Goal: Consume media (video, audio): Consume media (video, audio)

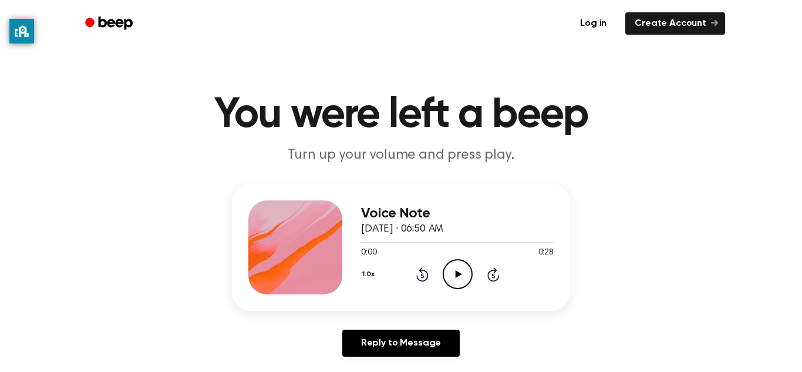
click at [437, 285] on div "1.0x Rewind 5 seconds Play Audio Skip 5 seconds" at bounding box center [457, 274] width 193 height 30
click at [456, 270] on icon "Play Audio" at bounding box center [458, 274] width 30 height 30
click at [453, 279] on icon "Play Audio" at bounding box center [458, 274] width 30 height 30
click at [453, 271] on icon "Play Audio" at bounding box center [458, 274] width 30 height 30
click at [440, 287] on div "1.0x Rewind 5 seconds Play Audio Skip 5 seconds" at bounding box center [457, 274] width 193 height 30
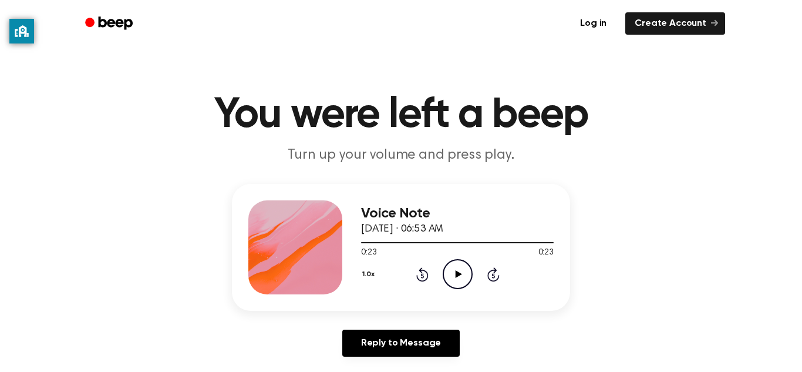
click at [453, 274] on icon "Play Audio" at bounding box center [458, 274] width 30 height 30
click at [459, 272] on icon at bounding box center [457, 274] width 5 height 8
click at [455, 281] on icon "Play Audio" at bounding box center [458, 274] width 30 height 30
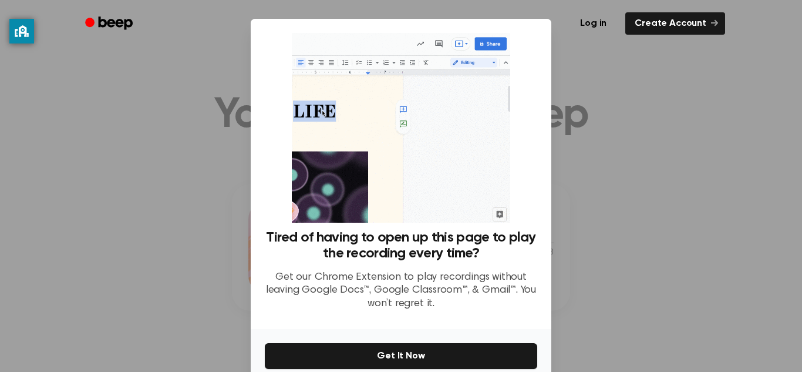
click at [622, 200] on div at bounding box center [401, 186] width 802 height 372
click at [649, 193] on div at bounding box center [401, 186] width 802 height 372
click at [651, 207] on div at bounding box center [401, 186] width 802 height 372
click at [652, 153] on div at bounding box center [401, 186] width 802 height 372
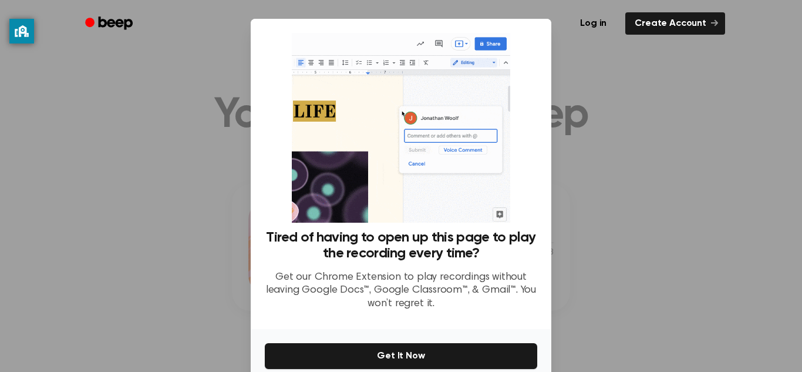
click at [652, 153] on div at bounding box center [401, 186] width 802 height 372
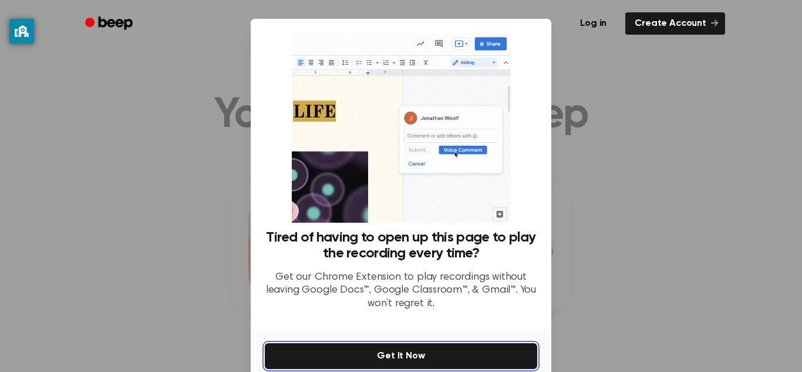
click at [453, 362] on button "Get It Now" at bounding box center [401, 356] width 272 height 26
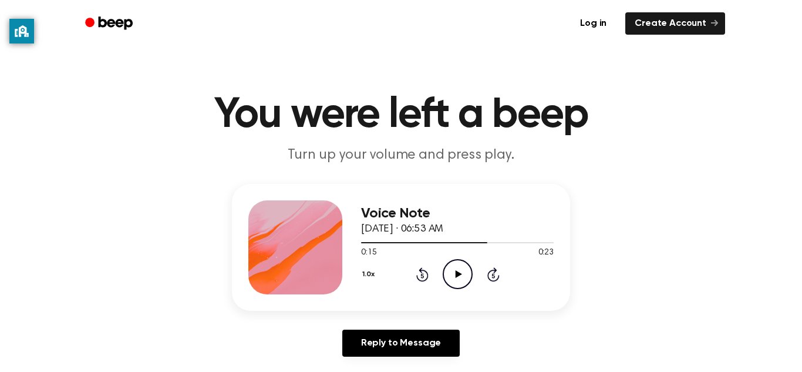
click at [457, 276] on icon at bounding box center [458, 274] width 6 height 8
click at [459, 265] on icon "Play Audio" at bounding box center [458, 274] width 30 height 30
click at [452, 274] on icon "Play Audio" at bounding box center [458, 274] width 30 height 30
click at [464, 264] on icon "Pause Audio" at bounding box center [458, 274] width 30 height 30
click at [461, 273] on icon "Play Audio" at bounding box center [458, 274] width 30 height 30
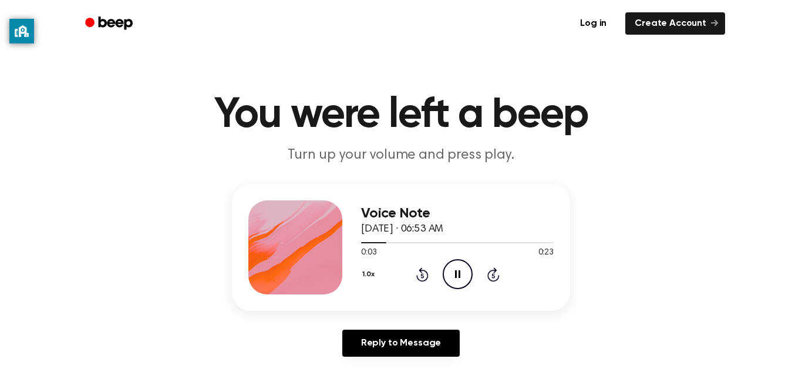
click at [446, 275] on icon "Pause Audio" at bounding box center [458, 274] width 30 height 30
click at [464, 271] on icon "Play Audio" at bounding box center [458, 274] width 30 height 30
click at [460, 275] on icon at bounding box center [458, 274] width 6 height 8
click at [462, 270] on icon "Pause Audio" at bounding box center [458, 274] width 30 height 30
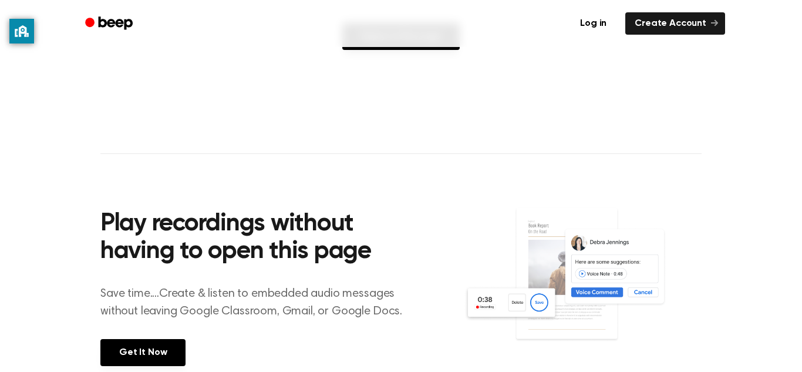
scroll to position [307, 0]
